Goal: Navigation & Orientation: Find specific page/section

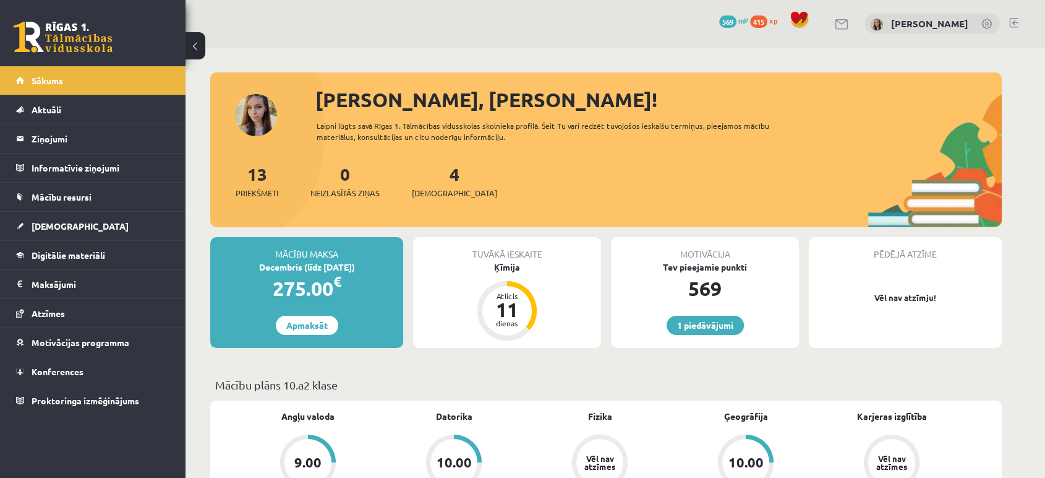
click at [36, 22] on link at bounding box center [63, 37] width 99 height 31
click at [74, 27] on link at bounding box center [63, 37] width 99 height 31
click at [83, 160] on legend "Informatīvie ziņojumi 0" at bounding box center [101, 167] width 139 height 28
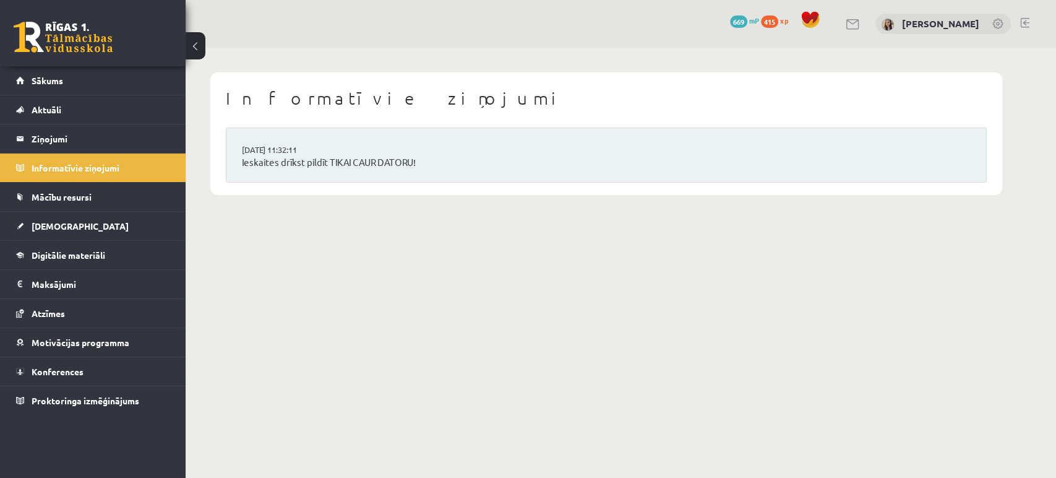
click at [58, 38] on link at bounding box center [63, 37] width 99 height 31
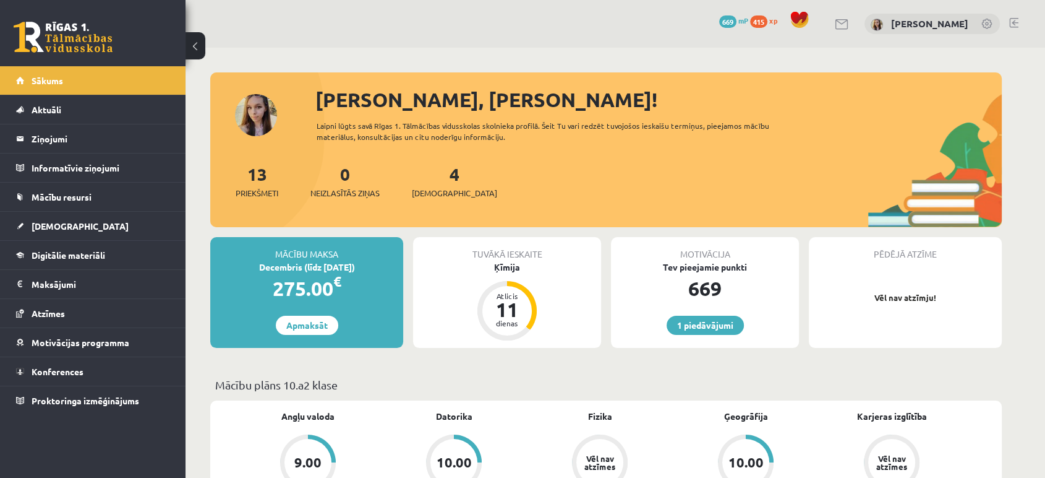
click at [1015, 23] on link at bounding box center [1013, 23] width 9 height 10
